Goal: Find contact information: Find contact information

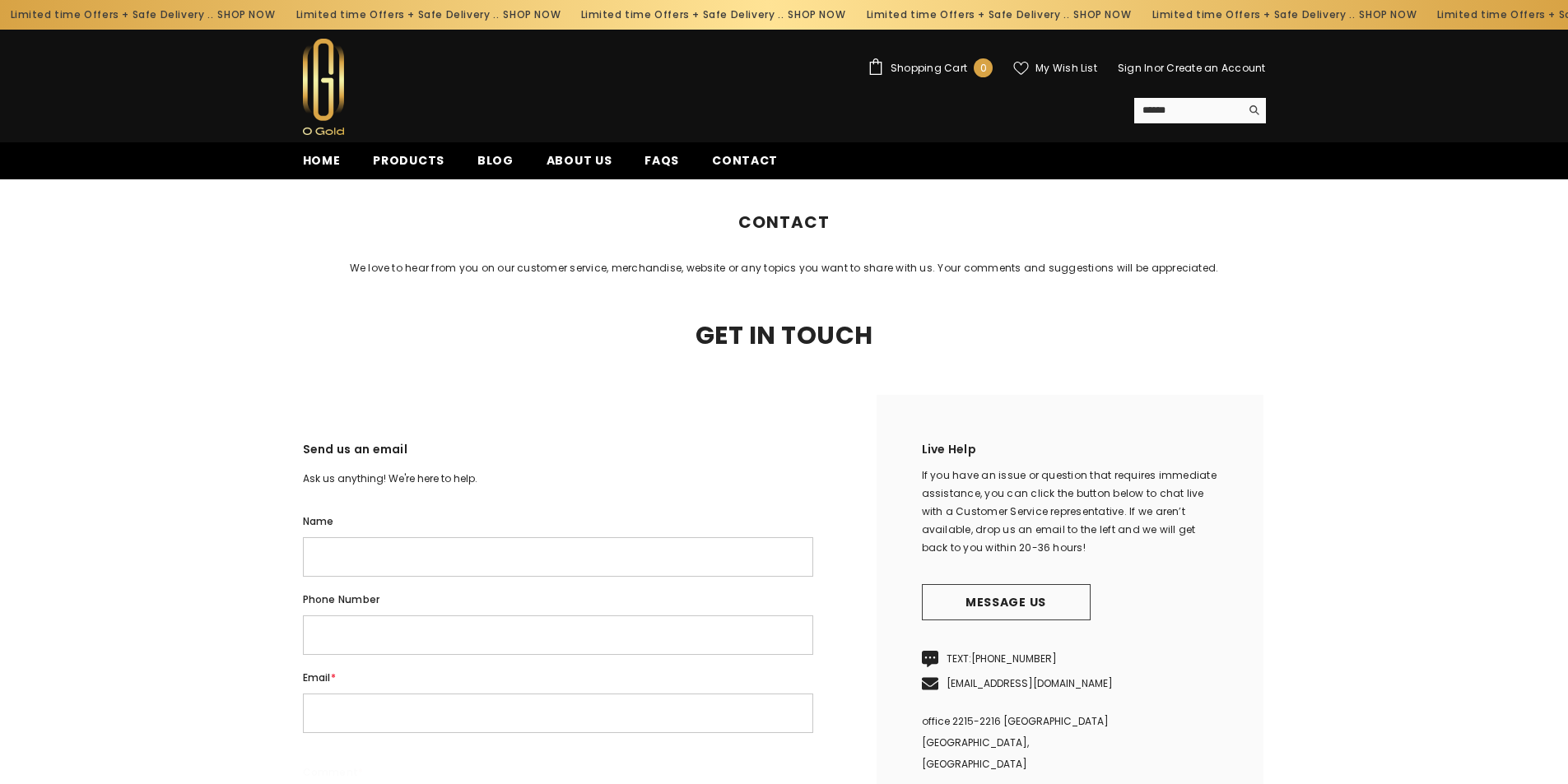
scroll to position [274, 0]
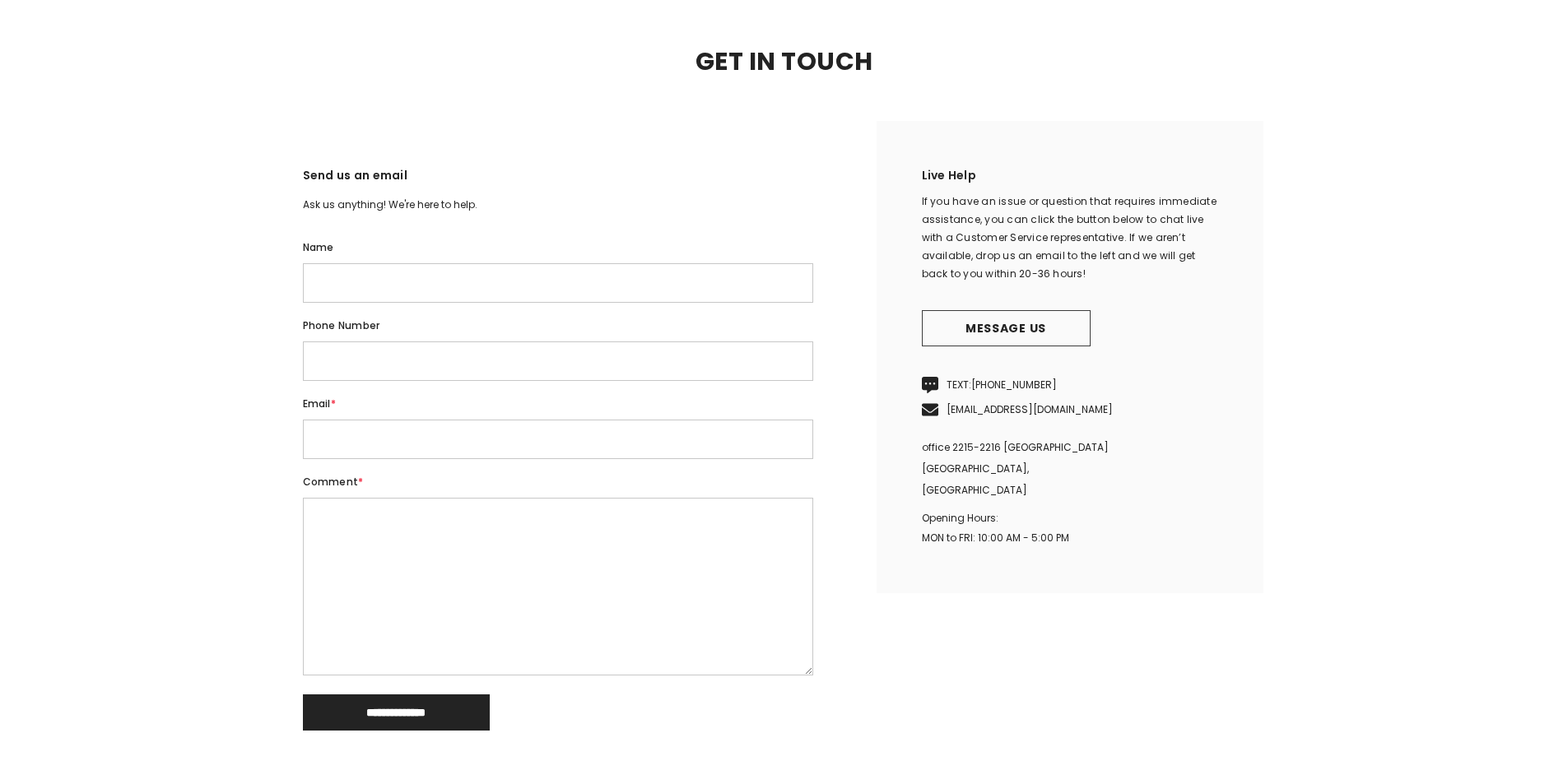
drag, startPoint x: 972, startPoint y: 406, endPoint x: 1066, endPoint y: 413, distance: 94.3
click at [1066, 397] on p "TEXT: [PHONE_NUMBER]" at bounding box center [1069, 385] width 296 height 25
copy link "[PHONE_NUMBER]"
